Goal: Task Accomplishment & Management: Manage account settings

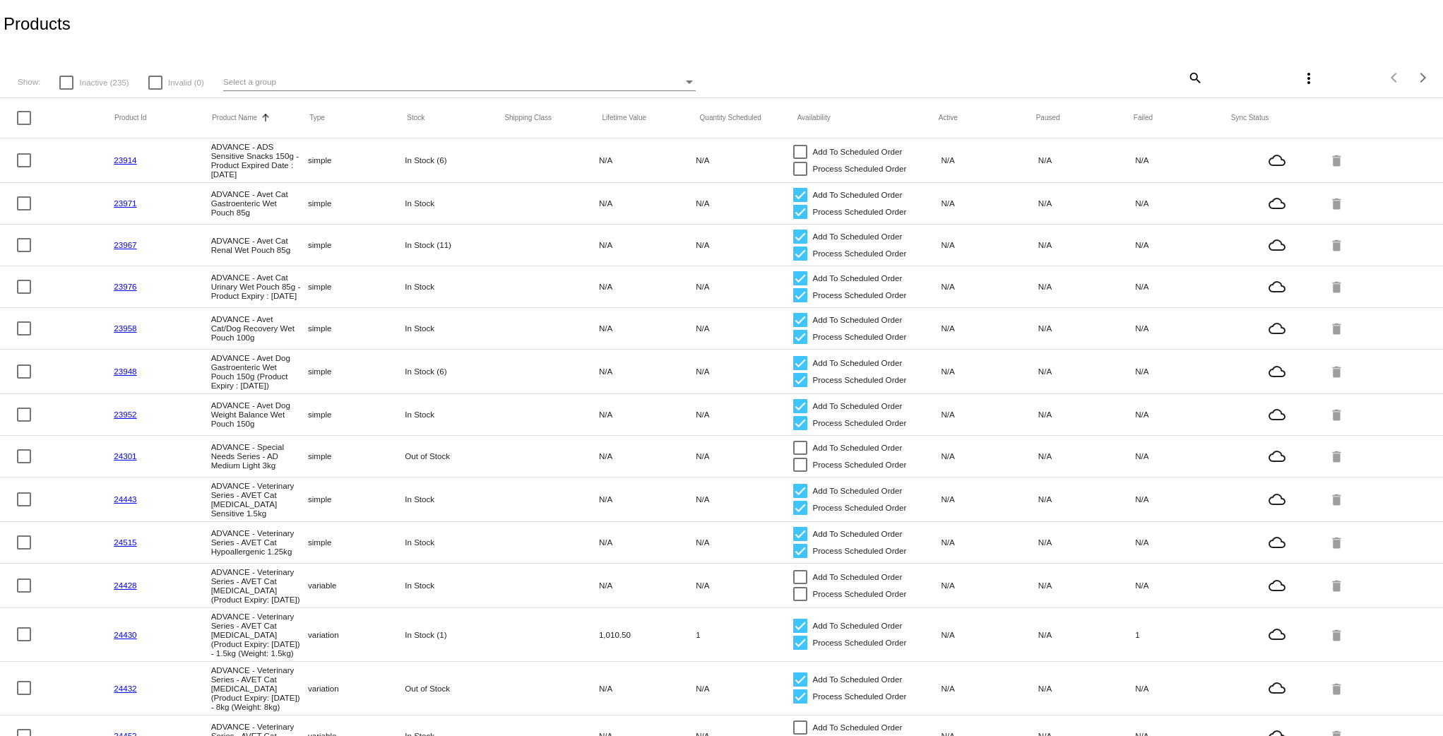
click at [1186, 79] on mat-icon "search" at bounding box center [1194, 77] width 17 height 22
click at [1024, 72] on input "Search" at bounding box center [1084, 75] width 240 height 11
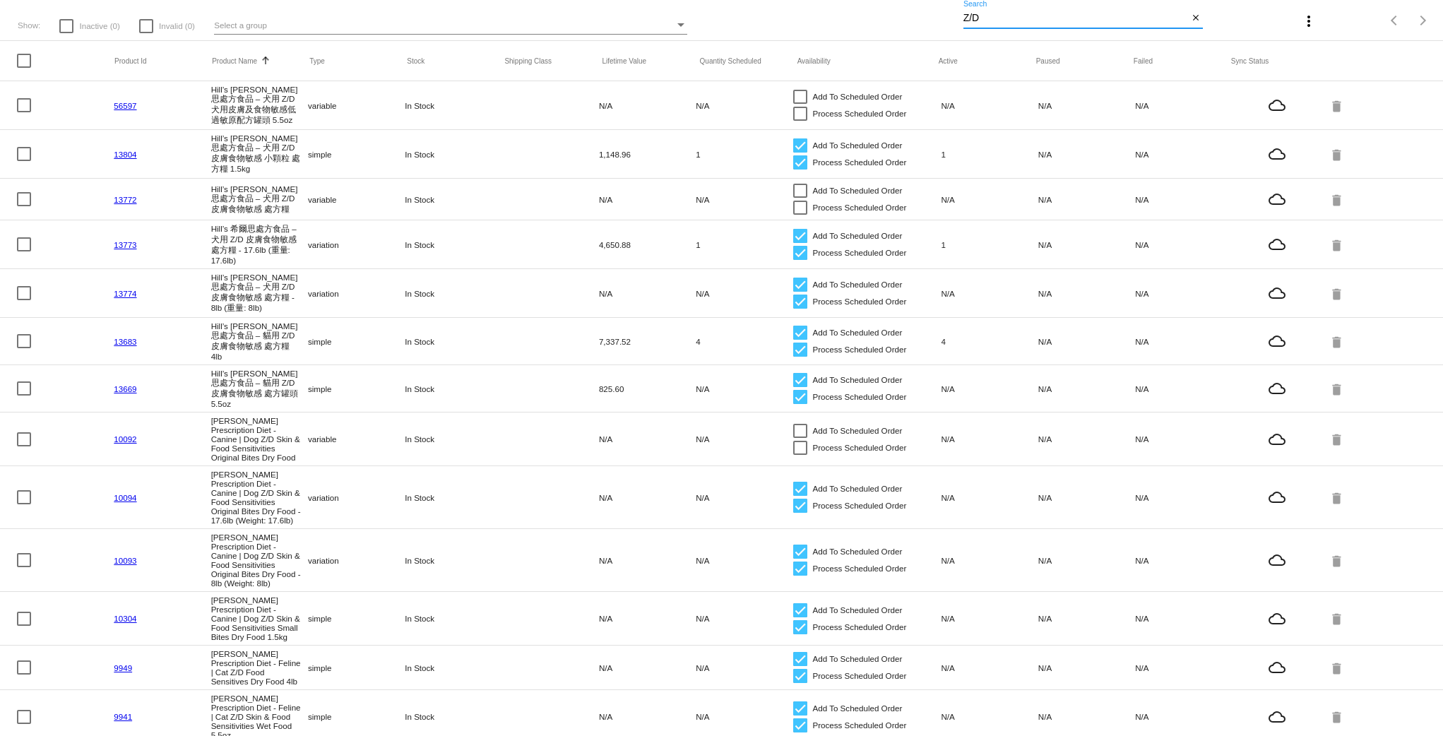
scroll to position [106, 0]
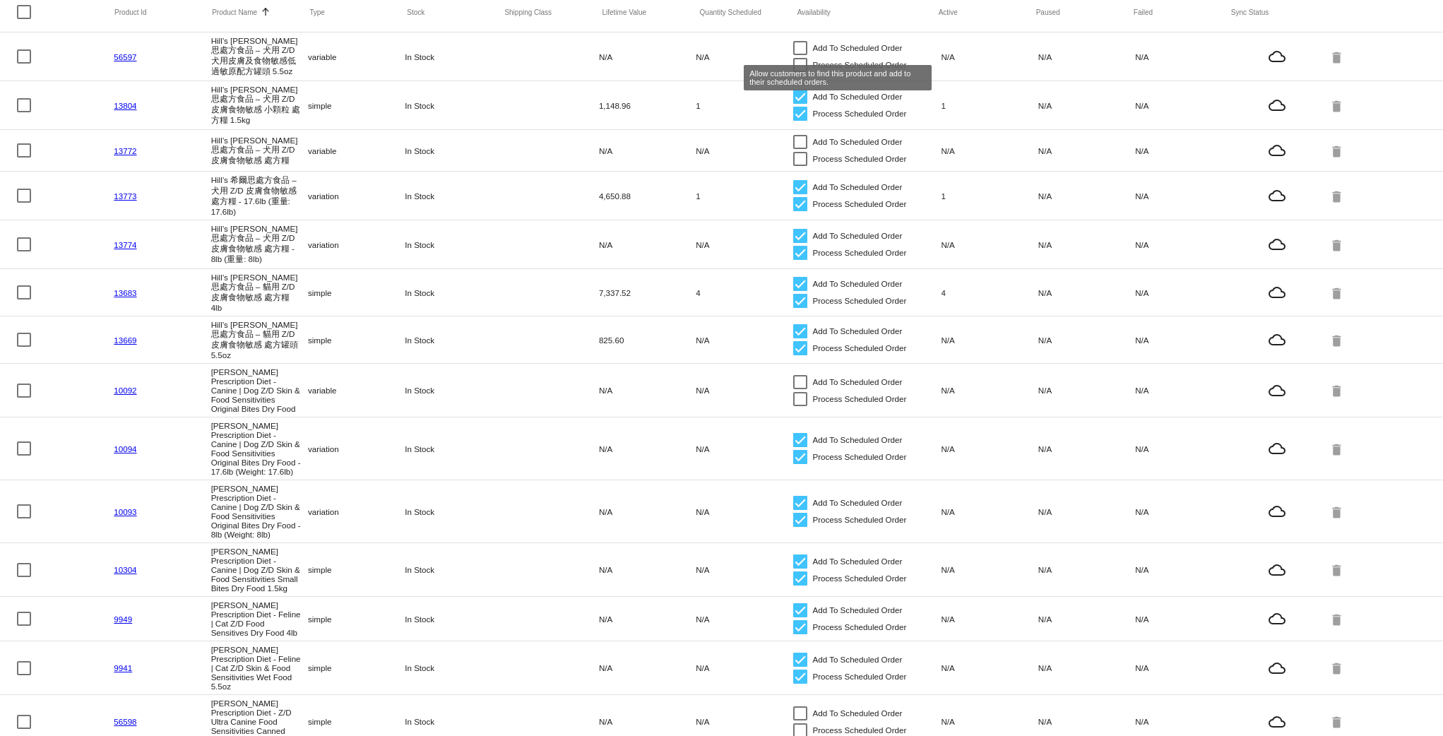
type input "Z/D"
click at [793, 50] on div at bounding box center [800, 48] width 14 height 14
click at [800, 55] on input "Add To Scheduled Order" at bounding box center [800, 55] width 1 height 1
checkbox input "true"
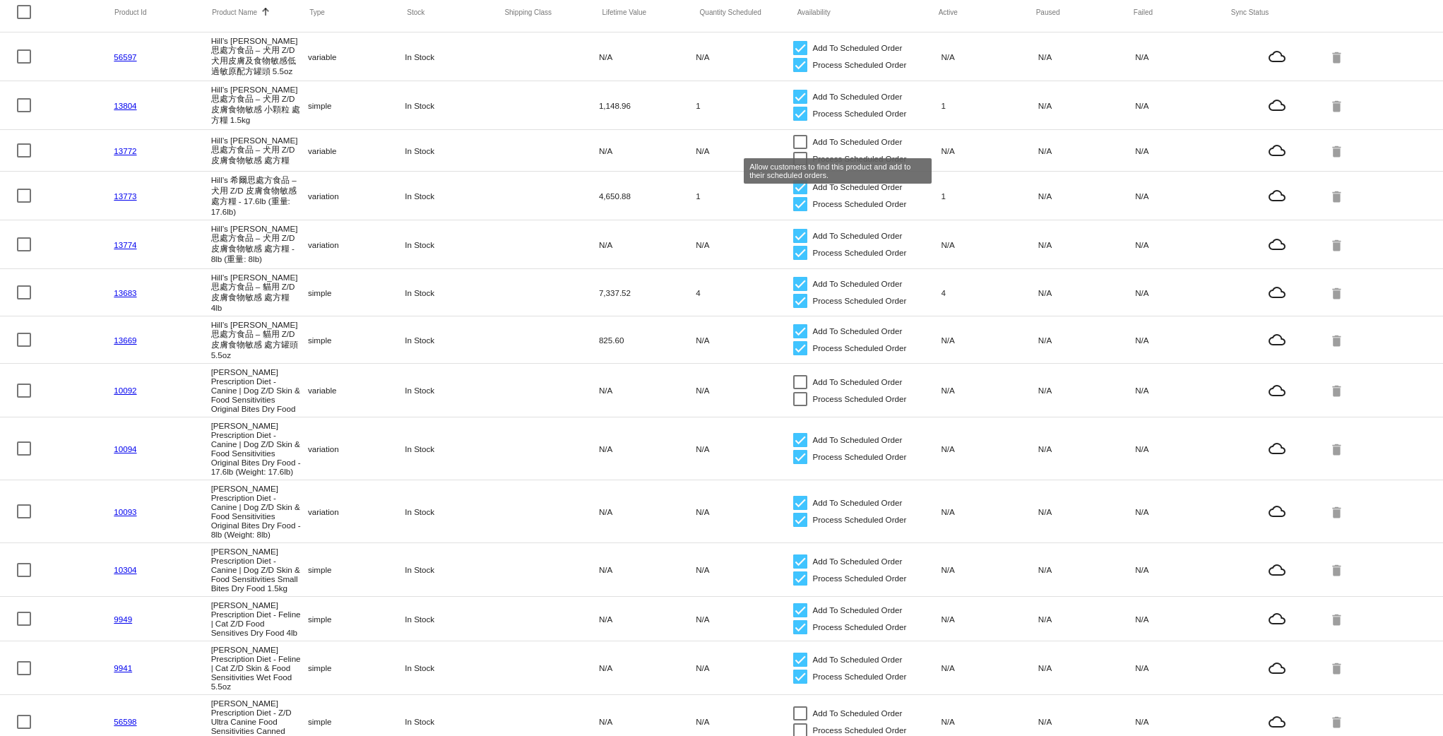
click at [793, 140] on div at bounding box center [800, 142] width 14 height 14
click at [800, 149] on input "Add To Scheduled Order" at bounding box center [800, 149] width 1 height 1
checkbox input "true"
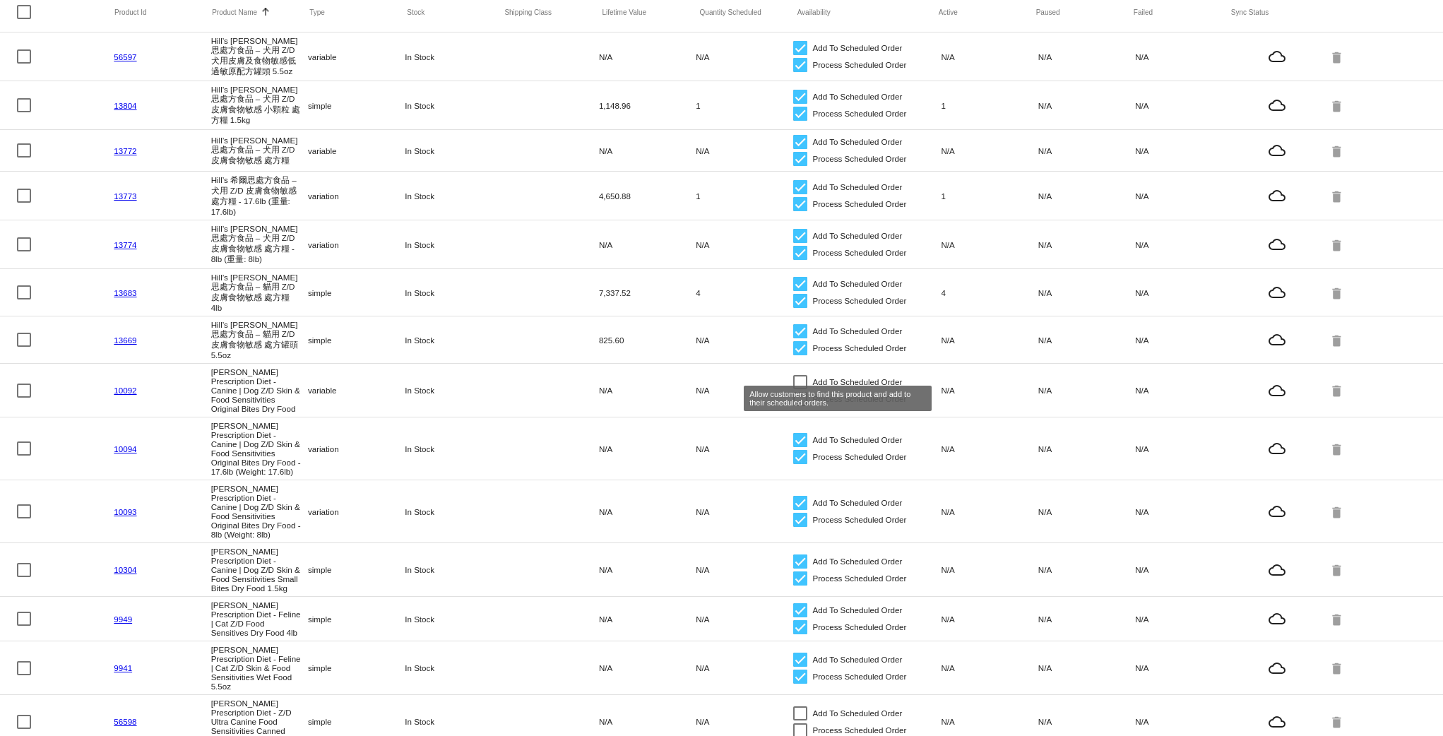
click at [795, 375] on div at bounding box center [800, 382] width 14 height 14
click at [800, 389] on input "Add To Scheduled Order" at bounding box center [800, 389] width 1 height 1
checkbox input "true"
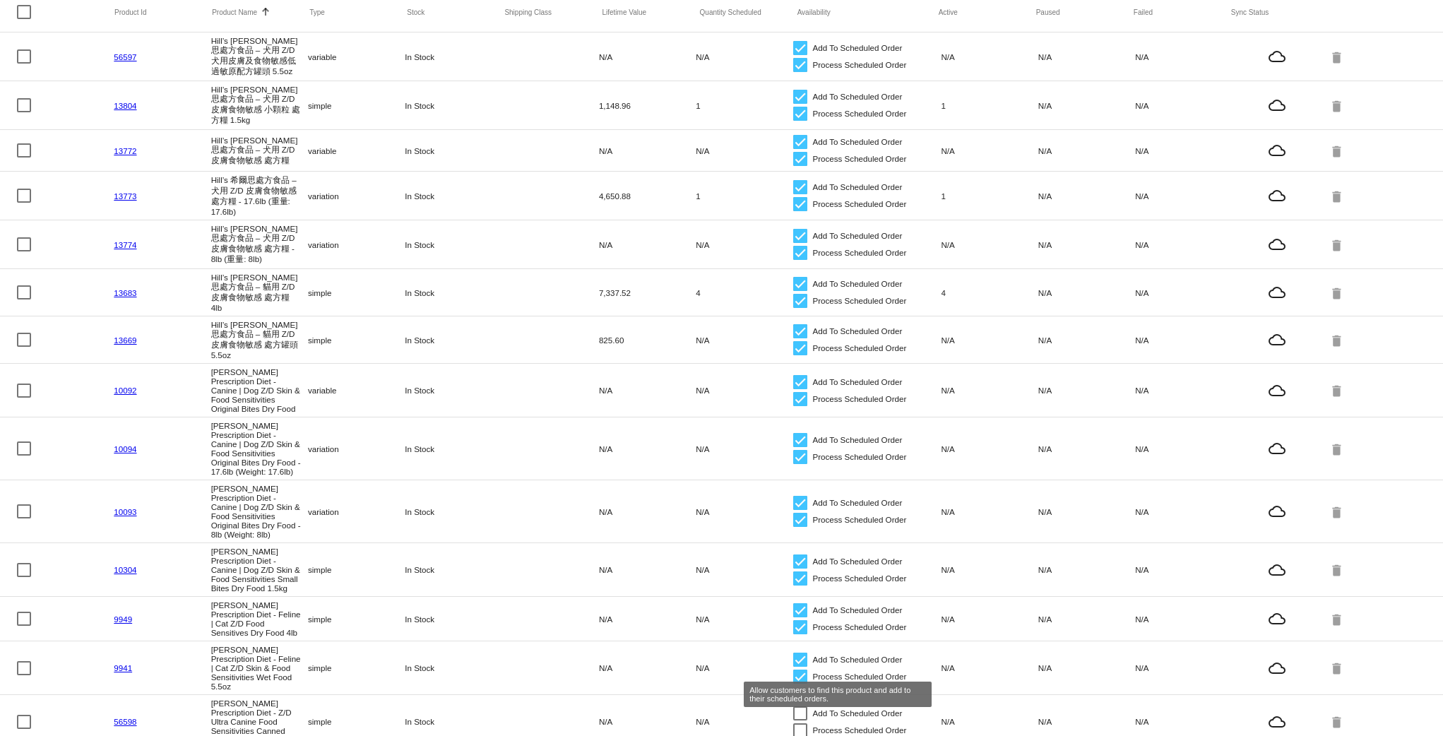
click at [793, 706] on div at bounding box center [800, 713] width 14 height 14
click at [800, 721] on input "Add To Scheduled Order" at bounding box center [800, 721] width 1 height 1
checkbox input "true"
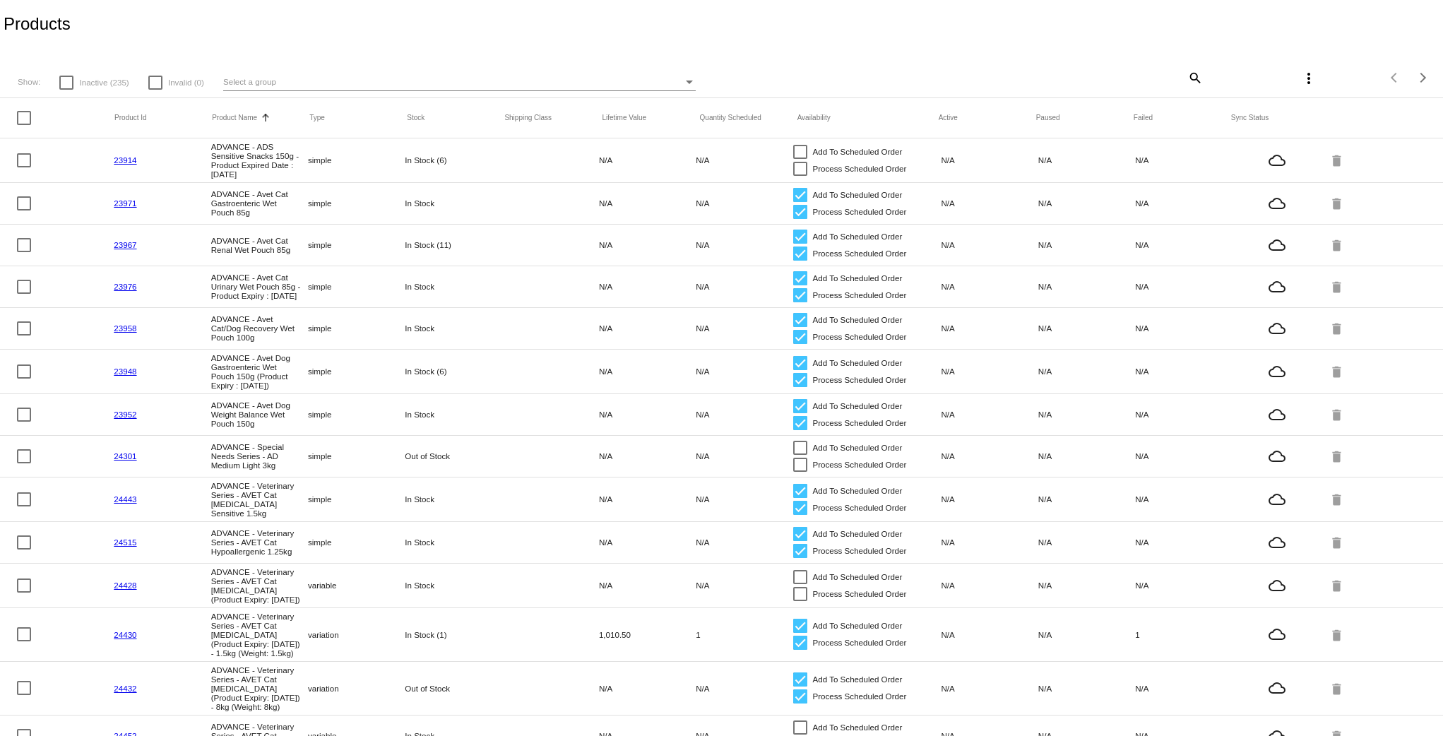
click at [798, 16] on div "Products" at bounding box center [721, 24] width 1443 height 48
